Goal: Navigation & Orientation: Find specific page/section

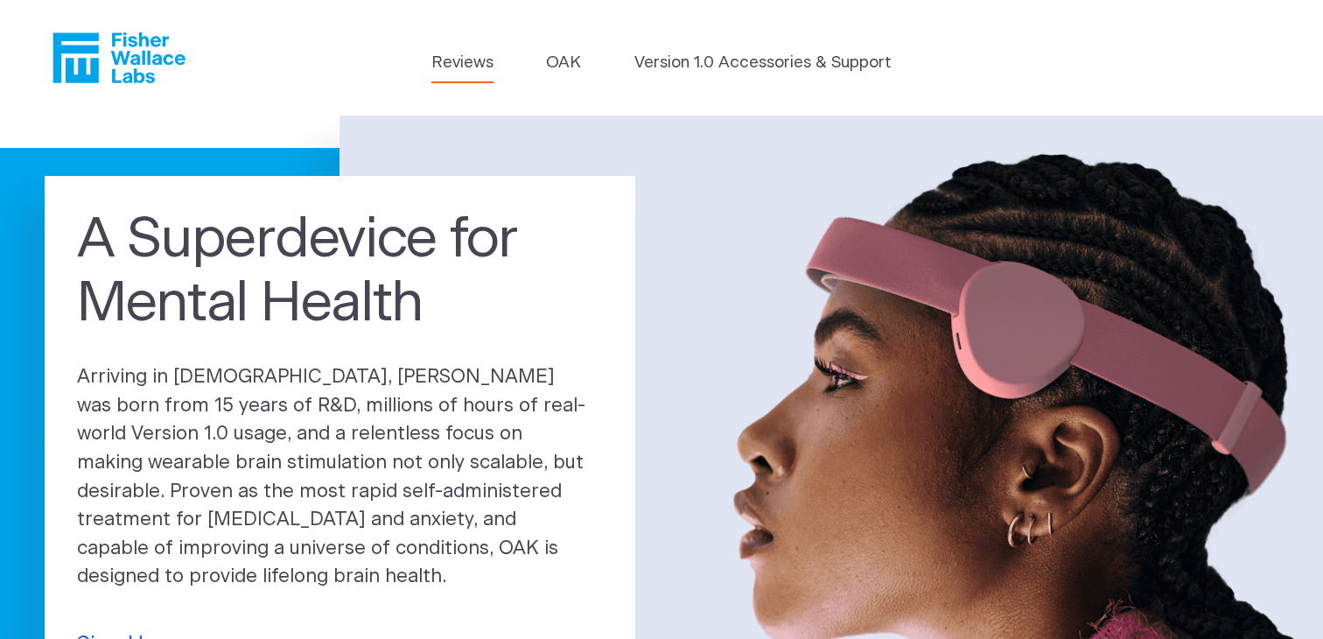
click at [471, 55] on link "Reviews" at bounding box center [463, 63] width 62 height 25
click at [573, 60] on link "OAK" at bounding box center [563, 63] width 35 height 25
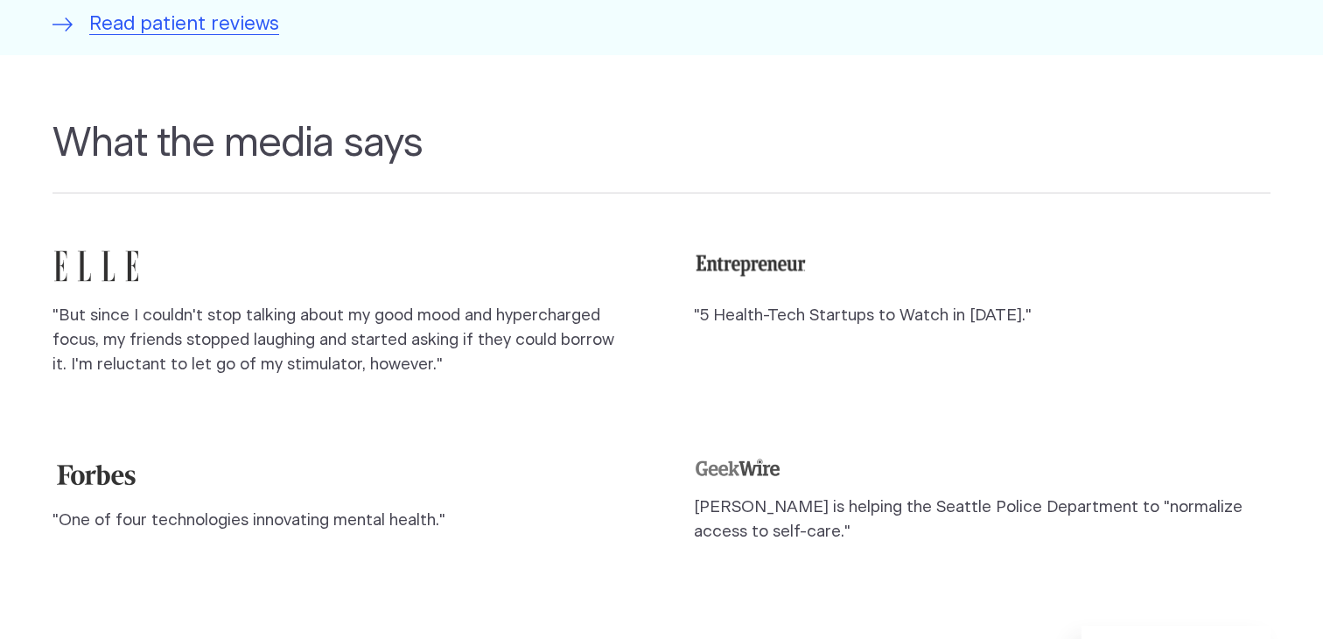
scroll to position [1476, 0]
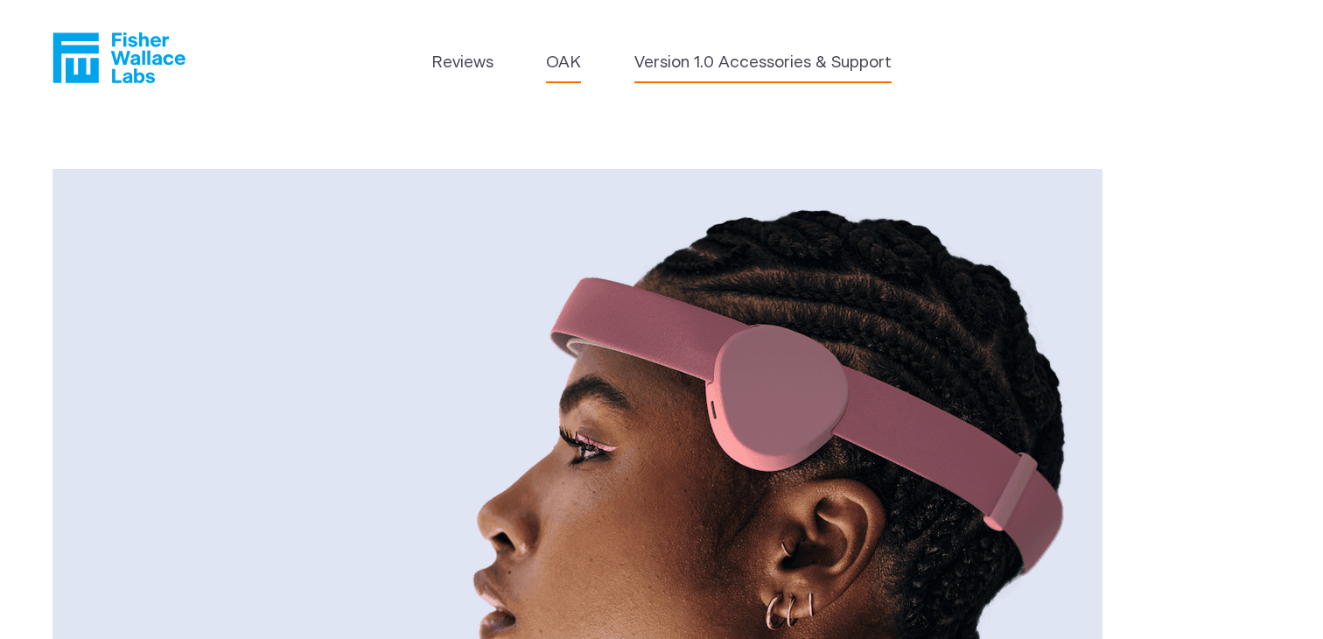
click at [705, 67] on link "Version 1.0 Accessories & Support" at bounding box center [763, 63] width 257 height 25
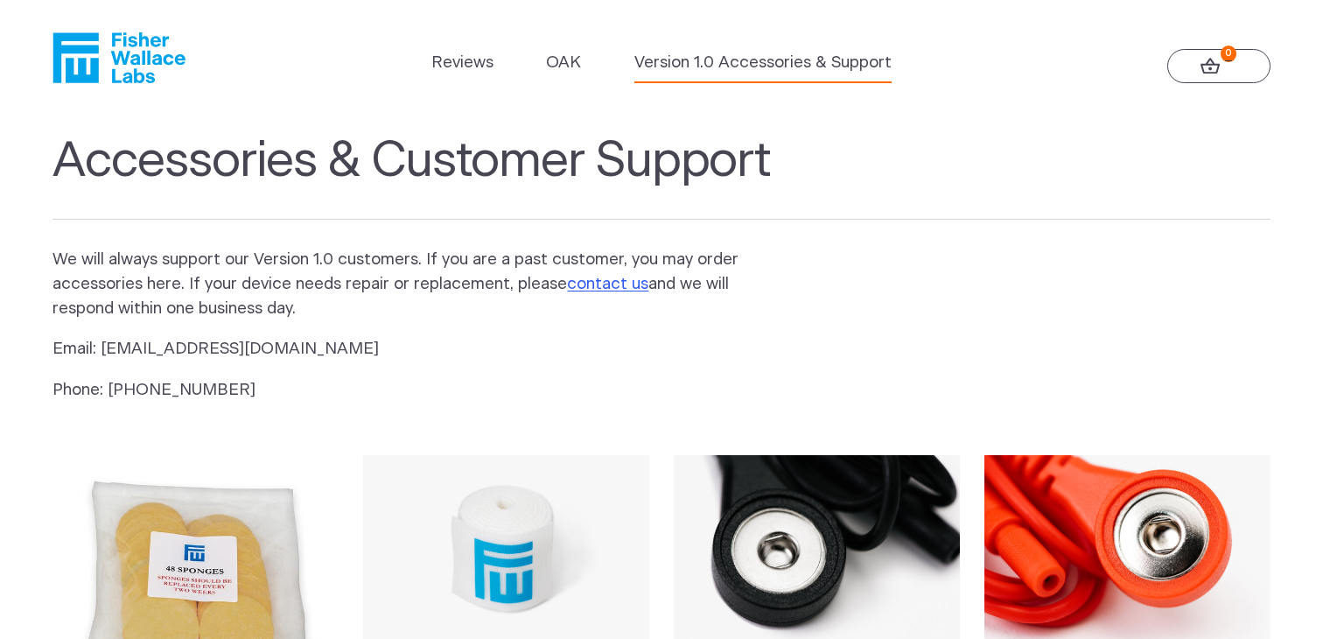
click at [1185, 60] on link "0" at bounding box center [1219, 66] width 103 height 35
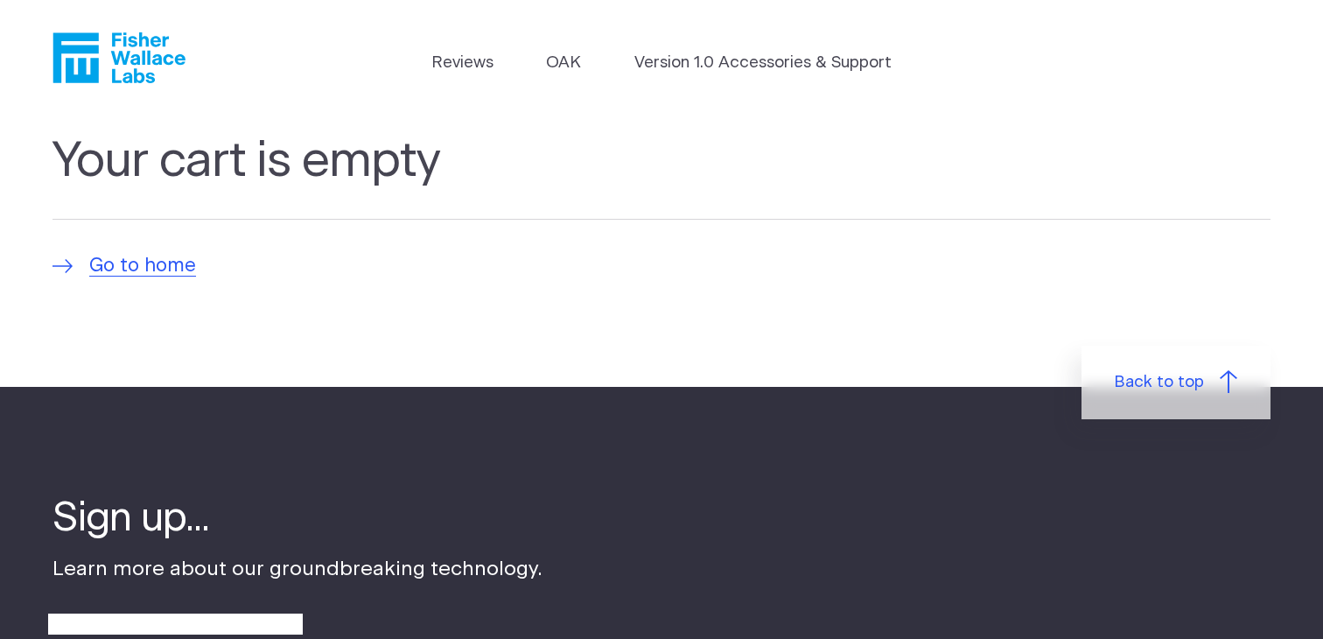
click at [167, 46] on icon "Fisher Wallace" at bounding box center [119, 57] width 133 height 51
